Goal: Information Seeking & Learning: Learn about a topic

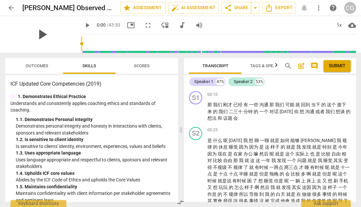
click at [42, 37] on span "play_arrow" at bounding box center [41, 34] width 17 height 17
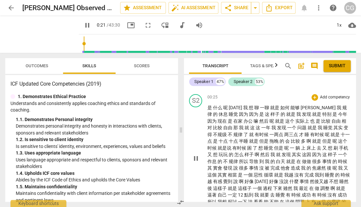
scroll to position [57, 0]
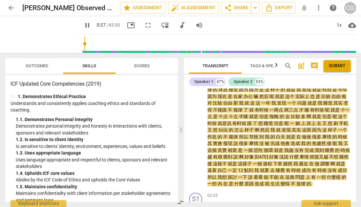
click at [88, 24] on span "pause" at bounding box center [87, 25] width 8 height 8
type input "28"
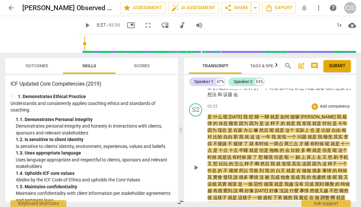
scroll to position [23, 0]
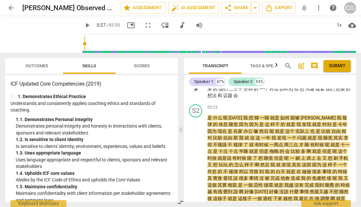
click at [266, 96] on p "那 我们 刚才 已经 有 一些 沟通 那 我们 可能 就 回到 当下 的 这个 接下来 的 我们 二三十 分钟 的 一个 对话 今天 你 想 沟通 或者 我们…" at bounding box center [278, 89] width 143 height 20
click at [42, 66] on span "Outcomes" at bounding box center [37, 65] width 23 height 5
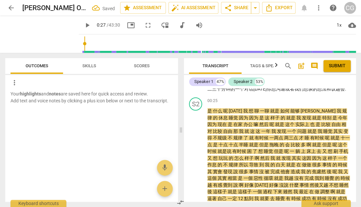
click at [92, 64] on span "Skills" at bounding box center [89, 65] width 14 height 5
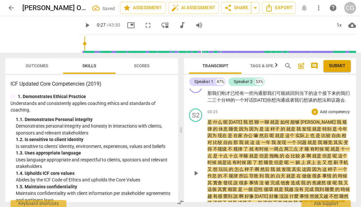
scroll to position [4, 0]
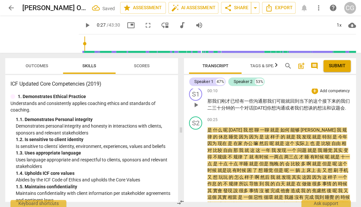
click at [189, 104] on div "S1 play_arrow pause" at bounding box center [198, 100] width 18 height 24
click at [125, 157] on p "Uses language appropriate and respectful to clients, sponsors and relevant stak…" at bounding box center [94, 162] width 157 height 13
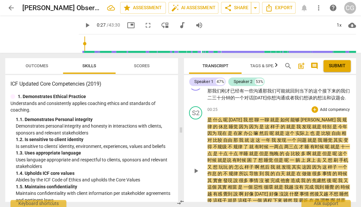
scroll to position [10, 0]
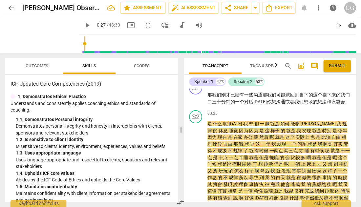
click at [151, 170] on div "1. 4. Upholds ICF core values" at bounding box center [94, 173] width 157 height 7
